Goal: Transaction & Acquisition: Obtain resource

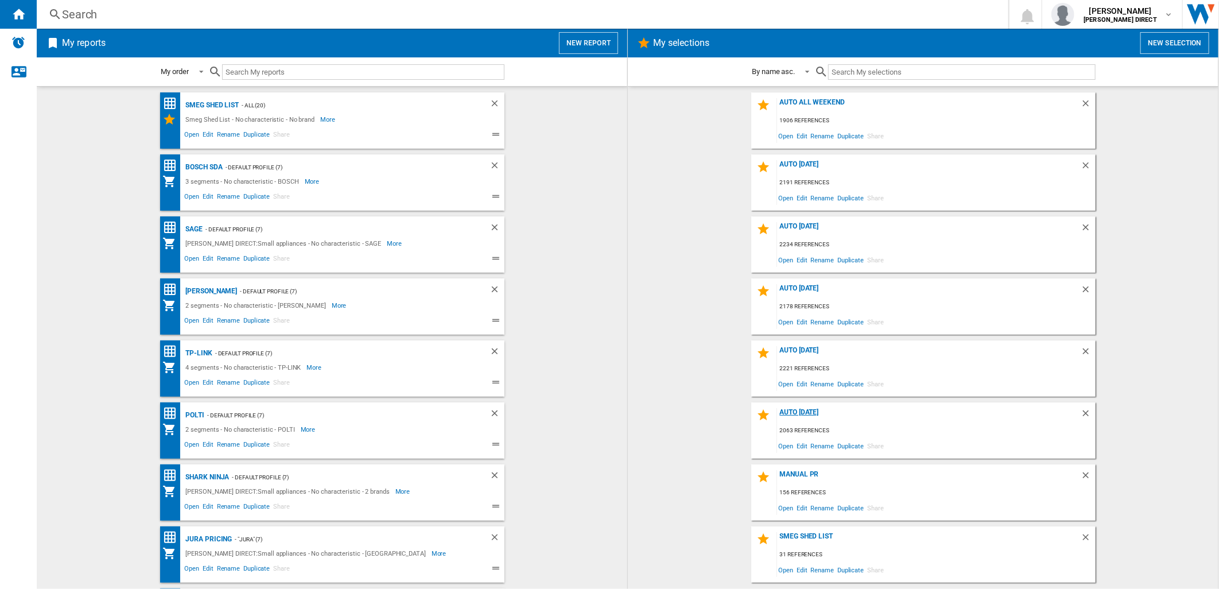
click at [827, 413] on div "AUTO [DATE]" at bounding box center [929, 415] width 304 height 15
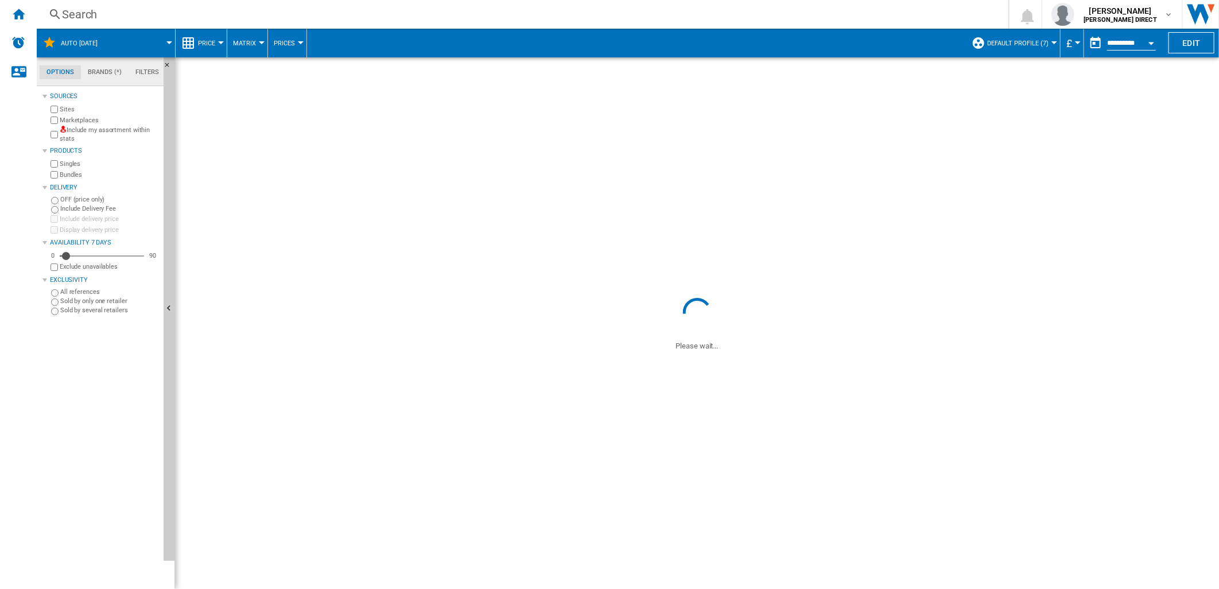
click at [98, 129] on label "Include my assortment within stats" at bounding box center [109, 135] width 99 height 18
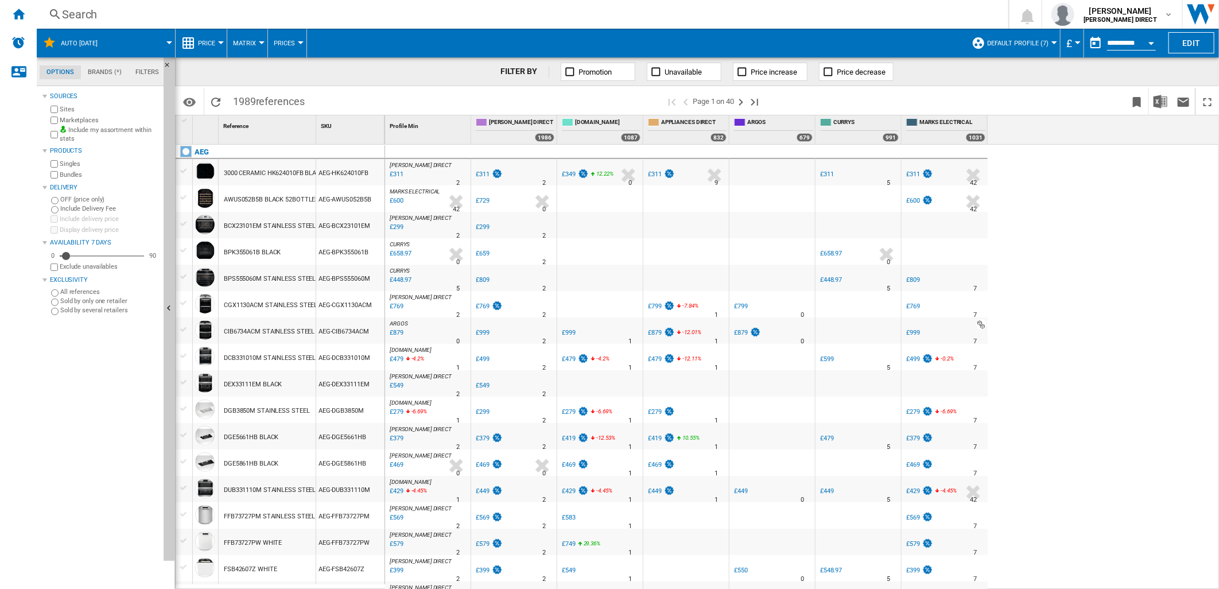
click at [76, 119] on label "Marketplaces" at bounding box center [109, 120] width 99 height 9
click at [1162, 104] on img "Download in Excel" at bounding box center [1161, 102] width 14 height 14
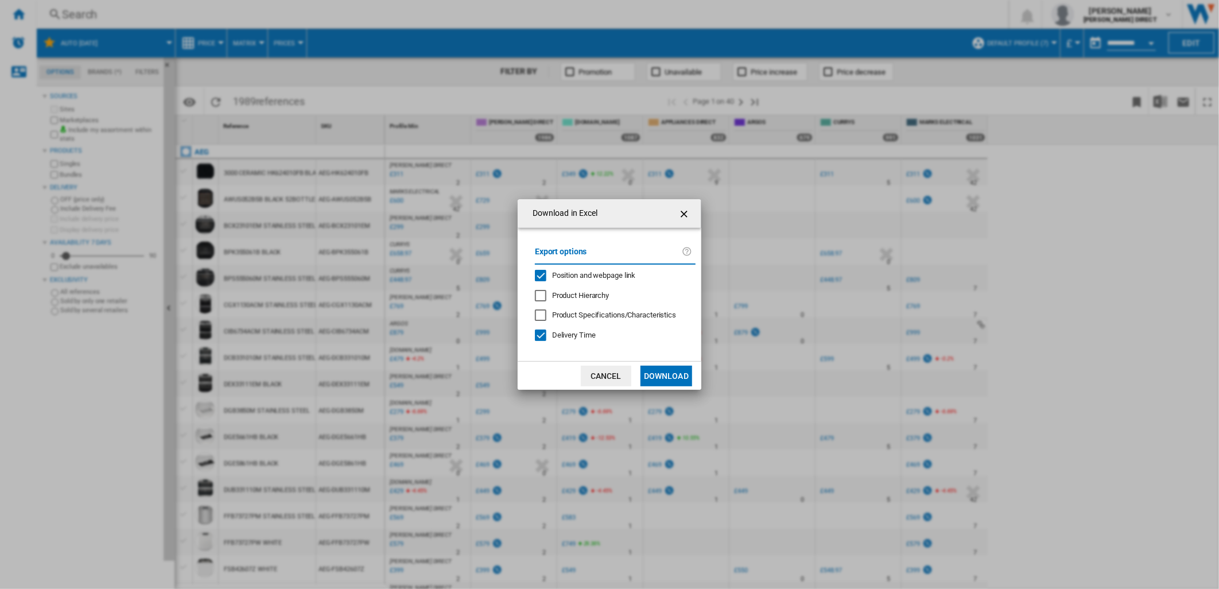
click at [631, 275] on span "Position and webpage link" at bounding box center [594, 275] width 84 height 9
click at [577, 337] on span "Delivery Time" at bounding box center [574, 335] width 44 height 9
click at [658, 371] on button "Download" at bounding box center [666, 376] width 52 height 21
